Goal: Task Accomplishment & Management: Manage account settings

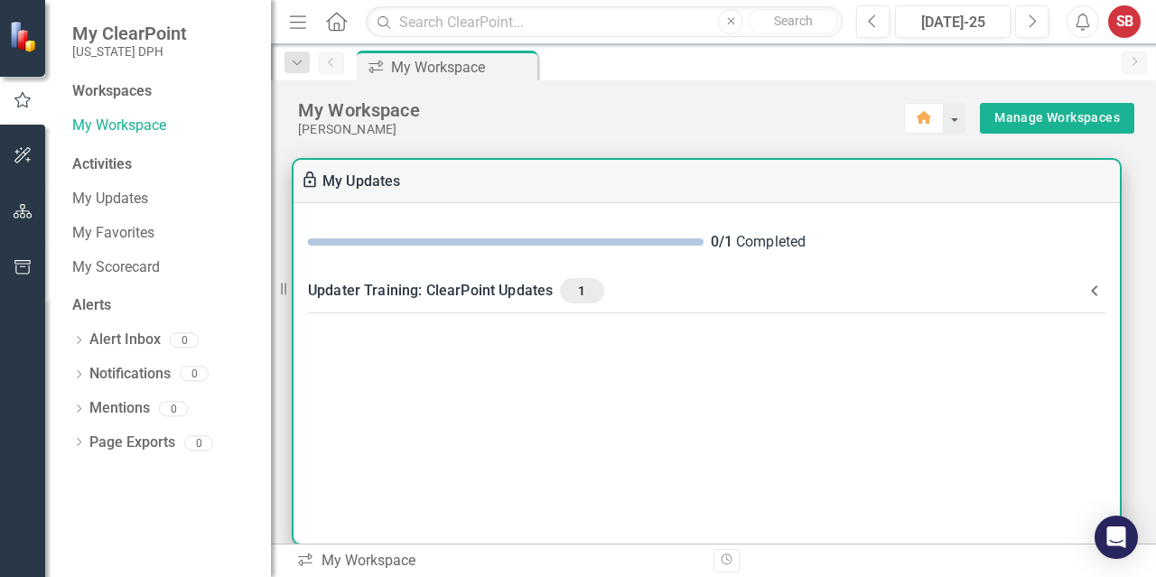
click at [580, 290] on span "1" at bounding box center [581, 291] width 29 height 16
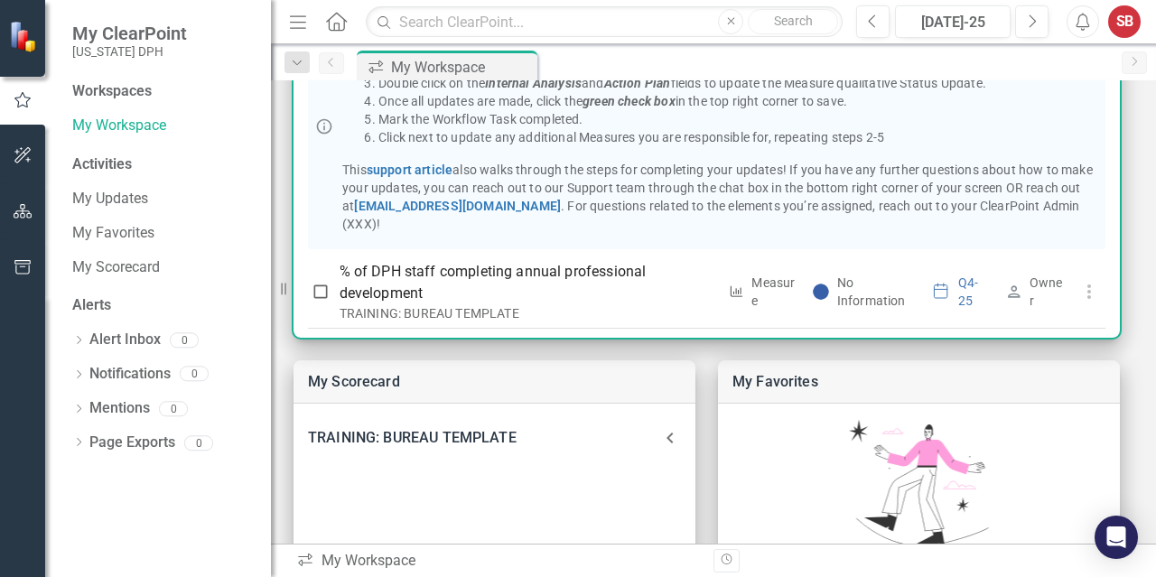
scroll to position [145, 0]
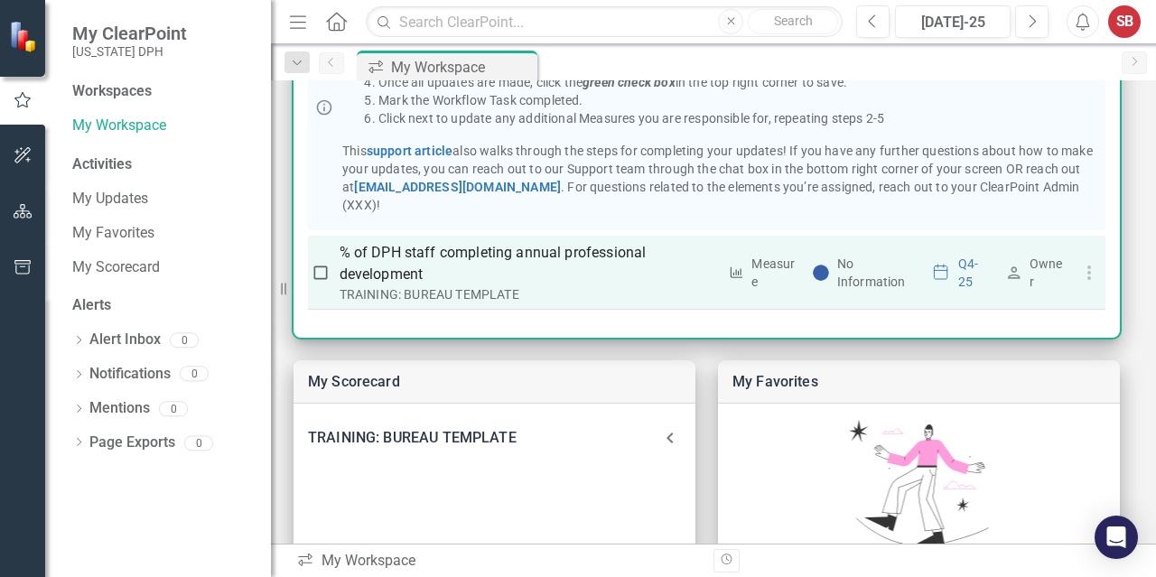
click at [387, 252] on p "% of DPH staff completing annual professional development" at bounding box center [529, 263] width 378 height 43
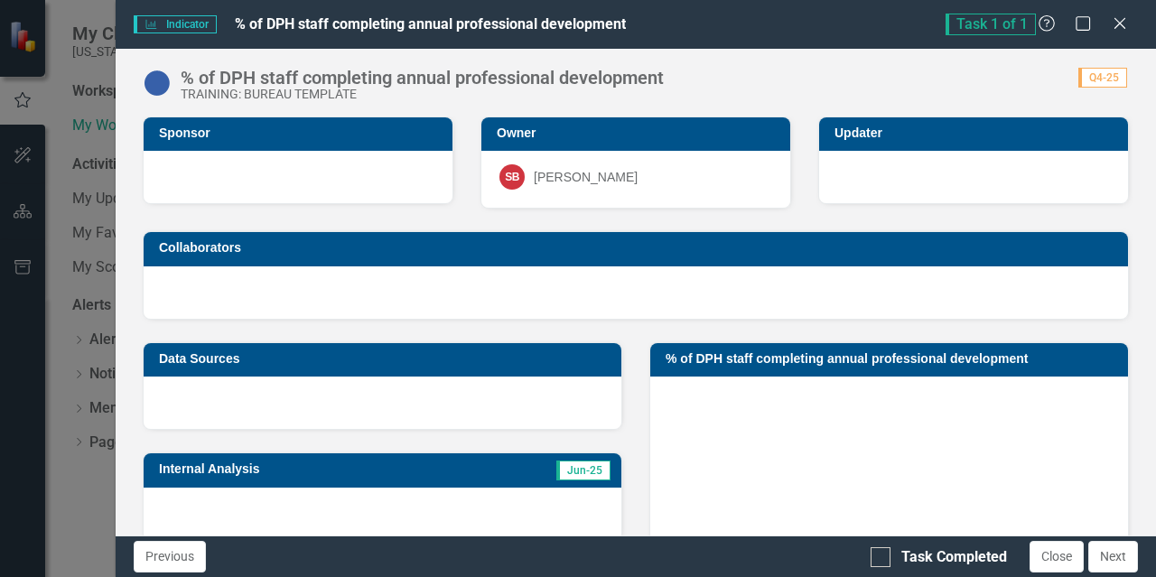
click at [920, 186] on div at bounding box center [973, 177] width 309 height 52
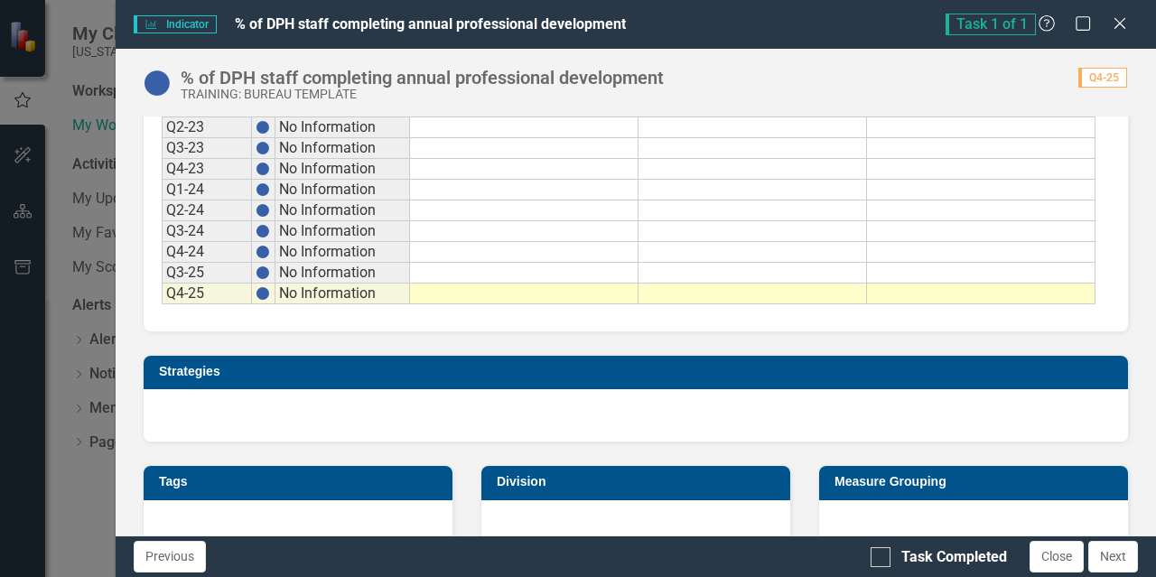
scroll to position [849, 0]
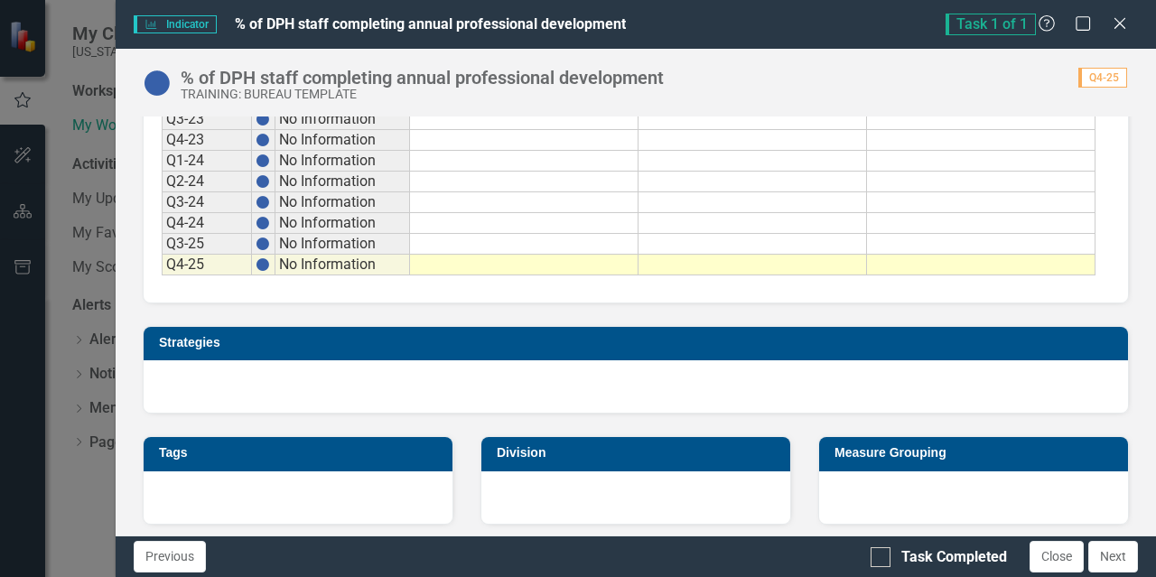
click at [96, 71] on div "Indicator Indicator % of DPH staff completing annual professional development T…" at bounding box center [578, 288] width 1156 height 577
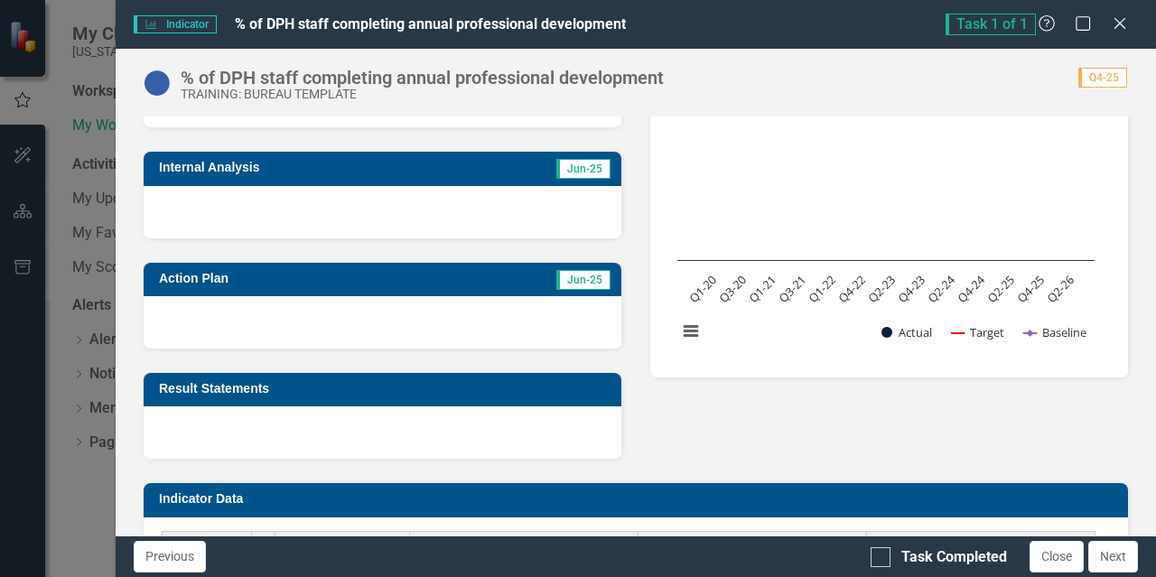
scroll to position [0, 0]
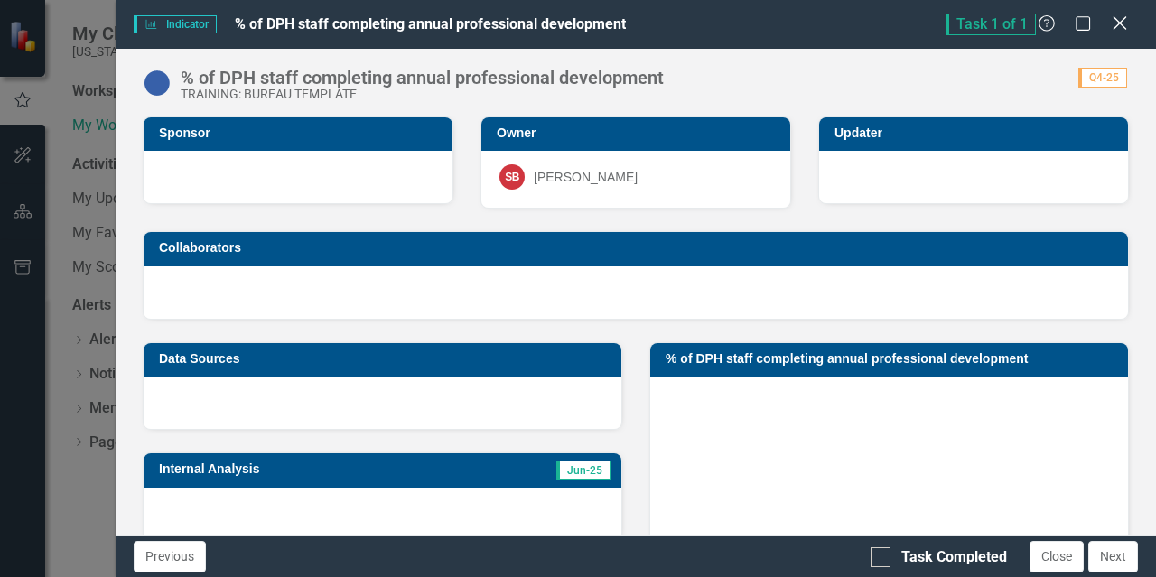
click at [1122, 31] on icon "Close" at bounding box center [1119, 22] width 23 height 17
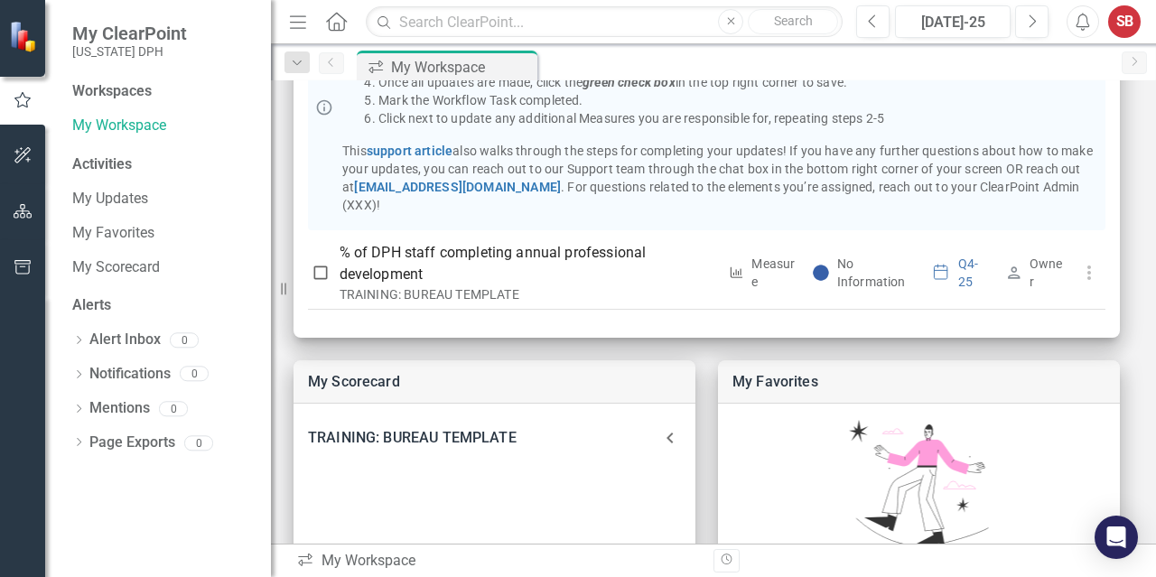
click at [1130, 364] on div "My Scorecard TRAINING: BUREAU TEMPLATE Indicator % of DPH staff completing annu…" at bounding box center [713, 470] width 885 height 1079
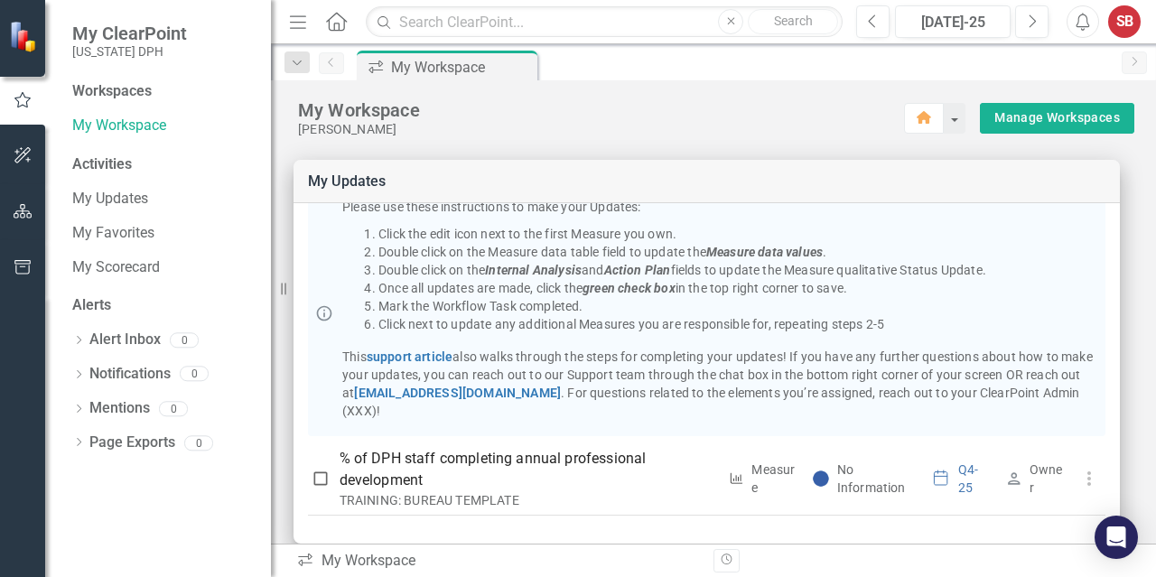
click at [135, 82] on div "Workspaces" at bounding box center [111, 91] width 79 height 21
click at [130, 93] on div "Workspaces" at bounding box center [111, 91] width 79 height 21
click at [112, 122] on link "My Workspace" at bounding box center [162, 126] width 181 height 21
click at [107, 202] on link "My Updates" at bounding box center [162, 199] width 181 height 21
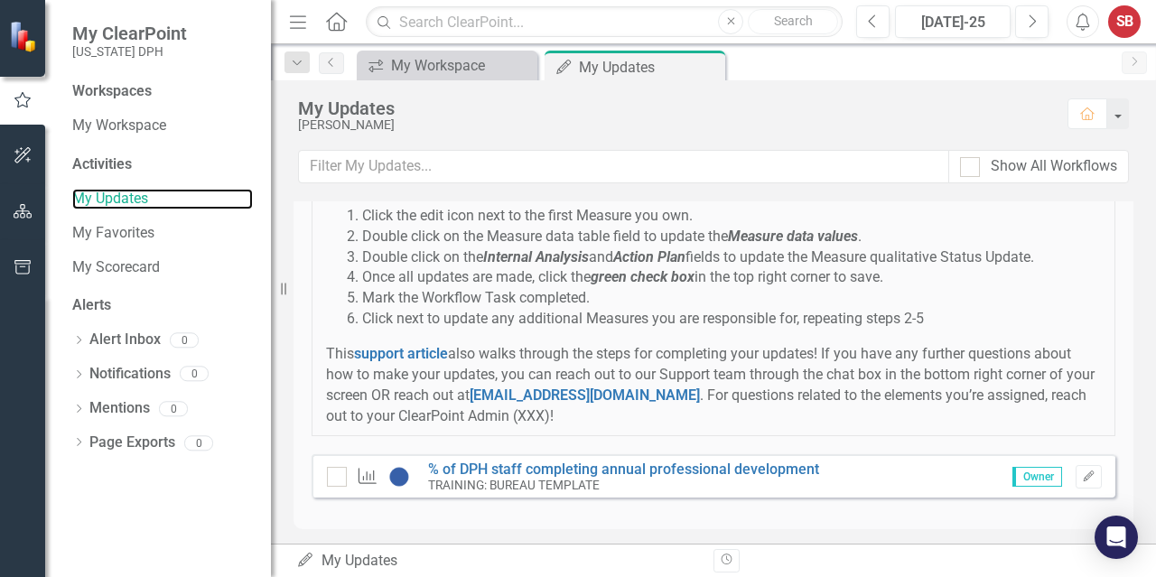
scroll to position [113, 0]
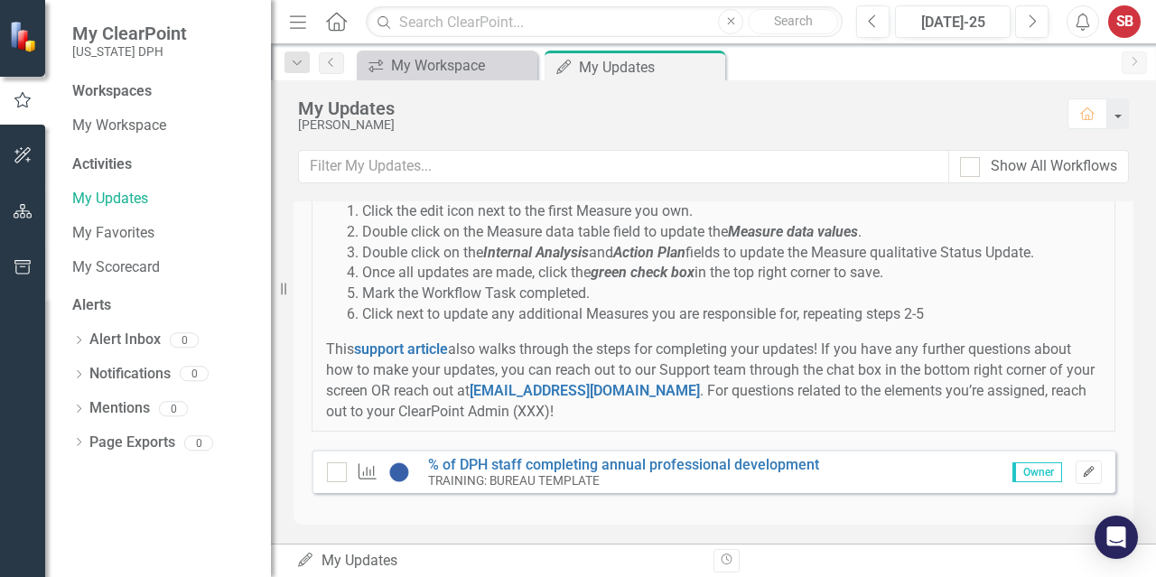
click at [1082, 469] on icon "Edit" at bounding box center [1089, 472] width 14 height 11
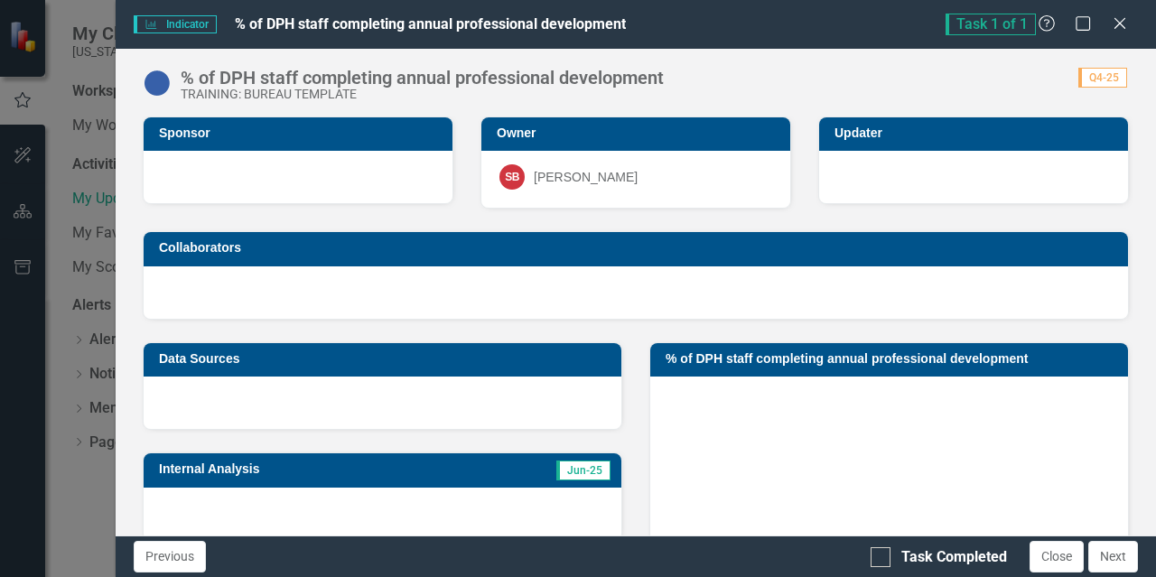
click at [279, 1] on div "Indicator Indicator % of DPH staff completing annual professional development T…" at bounding box center [636, 24] width 1040 height 49
